Goal: Information Seeking & Learning: Learn about a topic

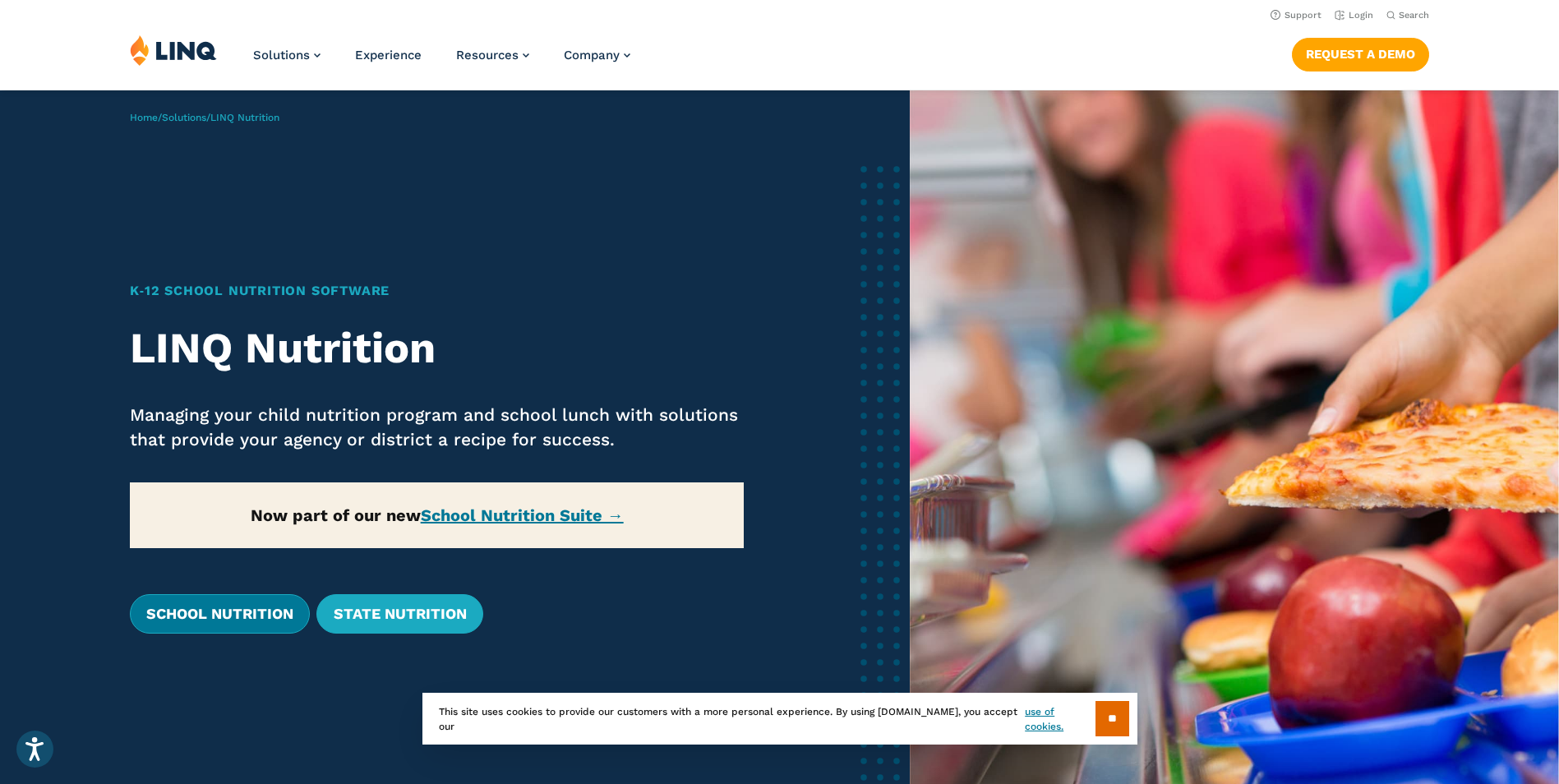
click at [223, 603] on link "School Nutrition" at bounding box center [220, 614] width 180 height 40
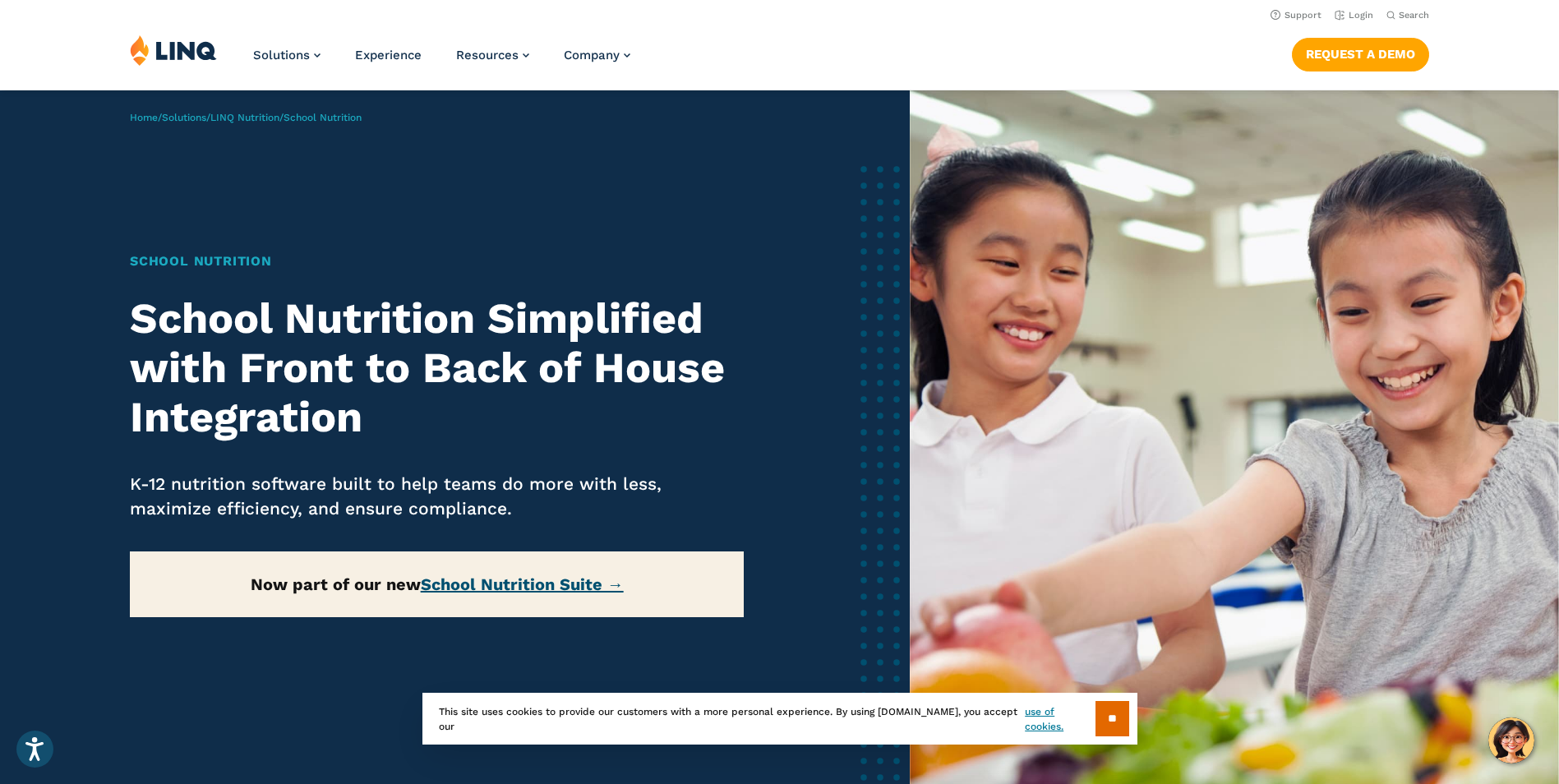
click at [525, 588] on link "School Nutrition Suite →" at bounding box center [522, 584] width 203 height 20
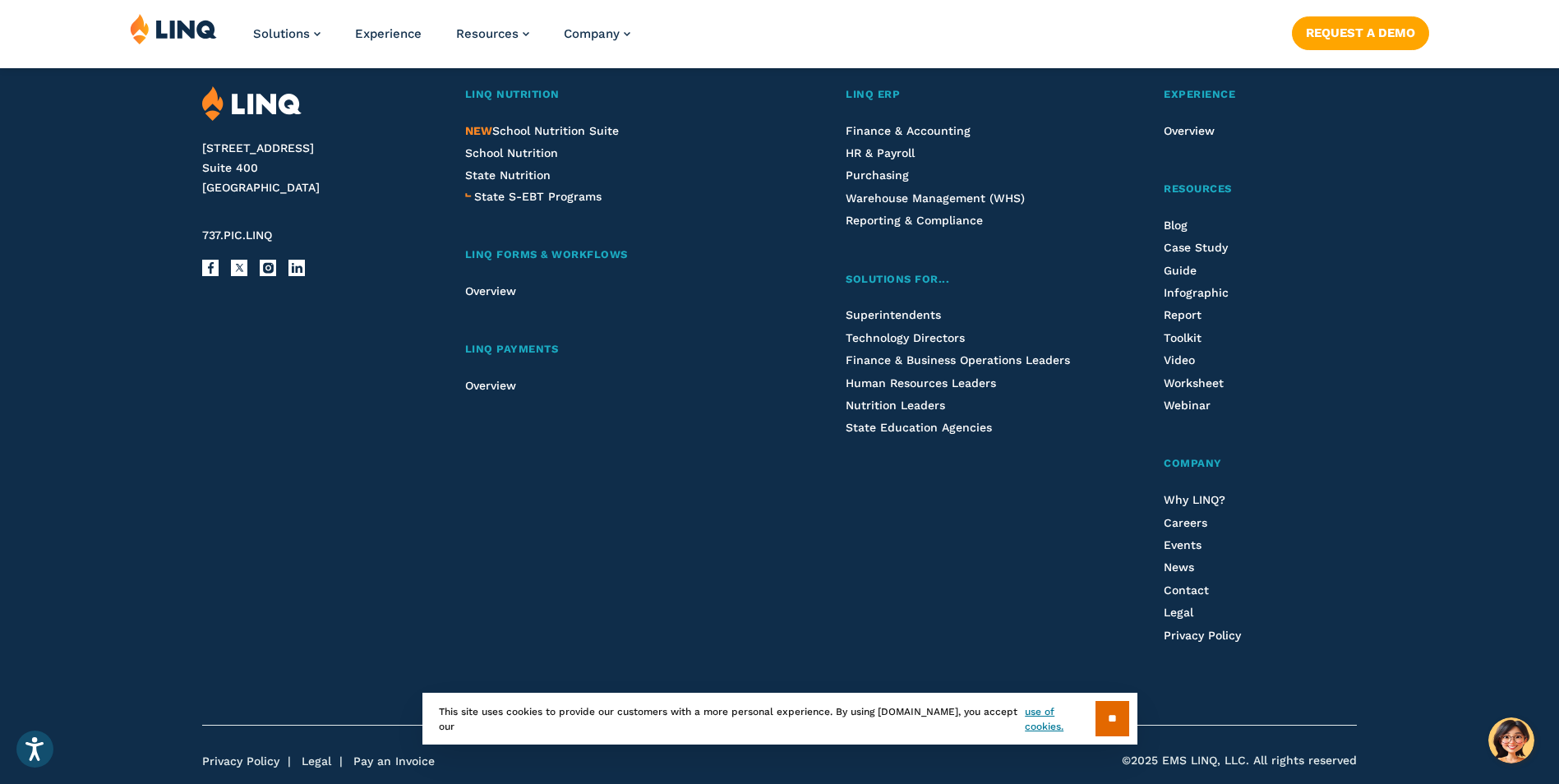
scroll to position [2018, 0]
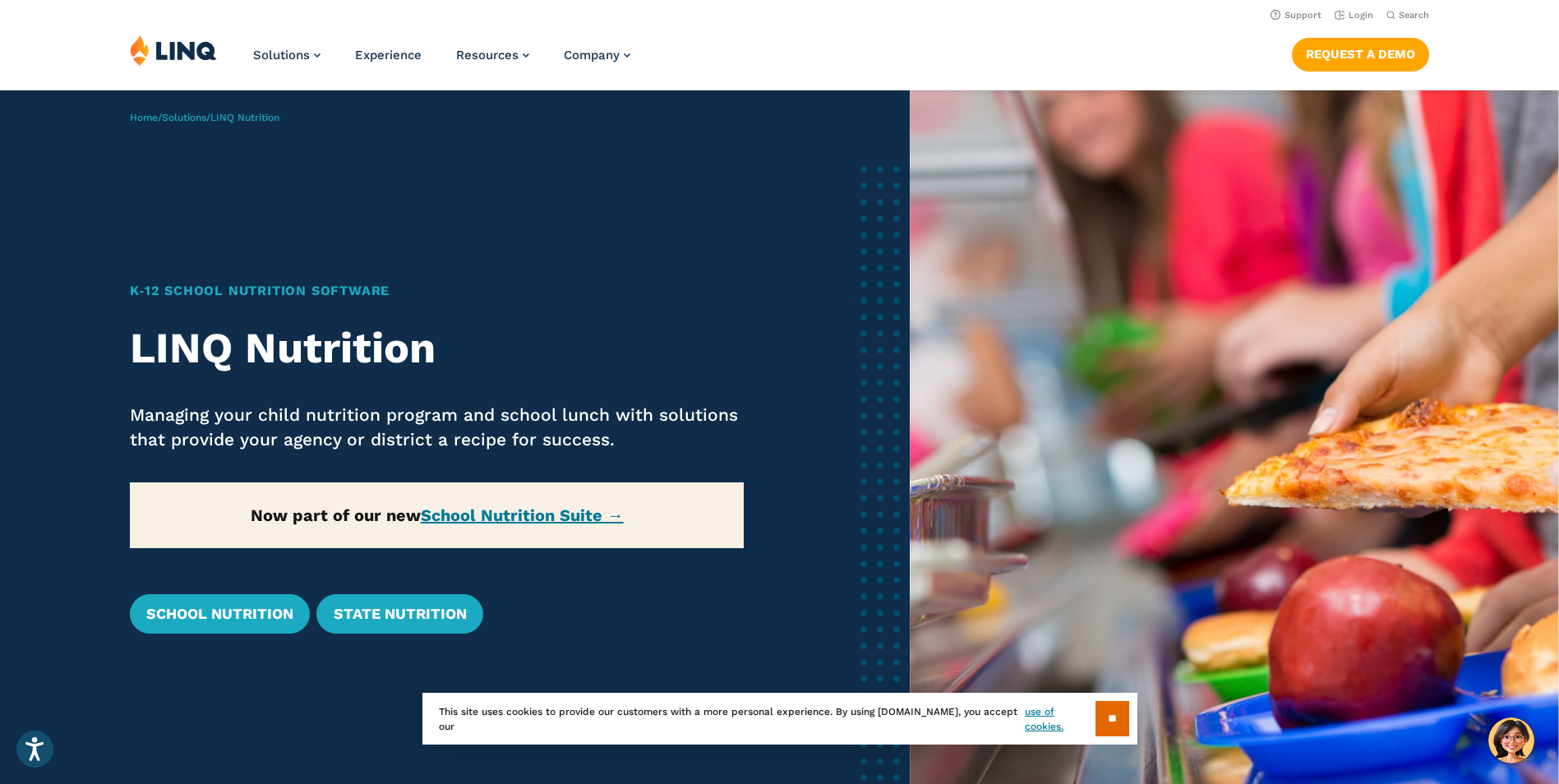
scroll to position [165, 0]
